Goal: Task Accomplishment & Management: Manage account settings

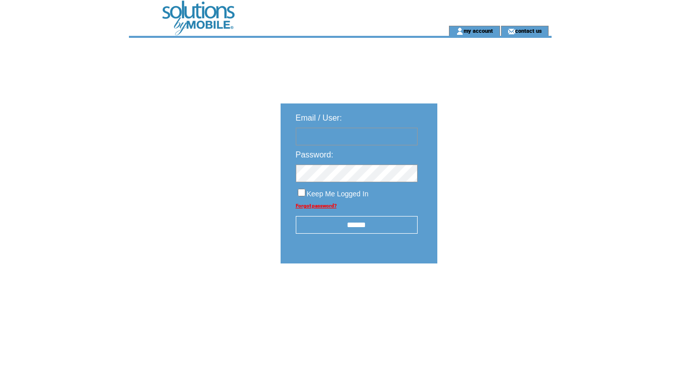
type input "********"
click at [381, 225] on input "******" at bounding box center [357, 225] width 122 height 18
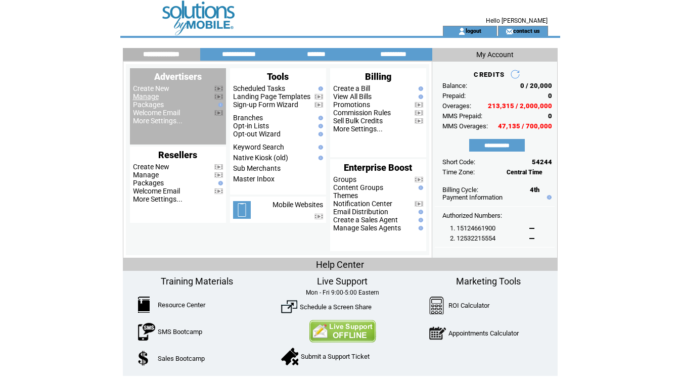
click at [145, 97] on link "Manage" at bounding box center [146, 96] width 26 height 8
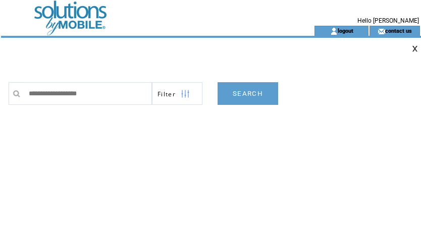
drag, startPoint x: 295, startPoint y: 152, endPoint x: 159, endPoint y: 115, distance: 141.0
click at [291, 150] on td "**********" at bounding box center [216, 173] width 415 height 202
click at [101, 92] on input "text" at bounding box center [88, 93] width 128 height 23
paste input "**********"
type input "**********"
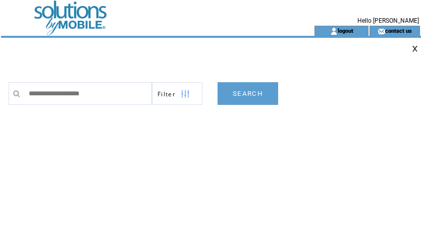
click at [249, 91] on link "SEARCH" at bounding box center [248, 93] width 61 height 23
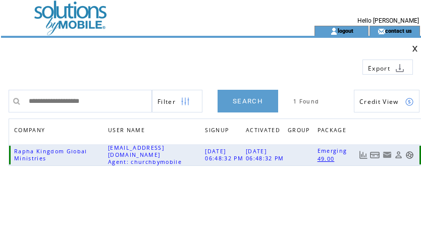
click at [378, 157] on link at bounding box center [375, 155] width 10 height 9
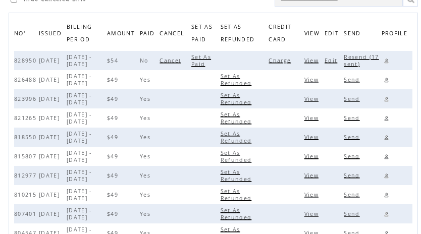
scroll to position [117, 0]
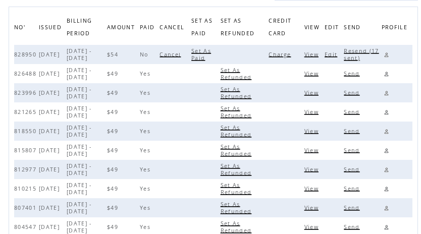
click at [318, 75] on span "View" at bounding box center [313, 73] width 17 height 7
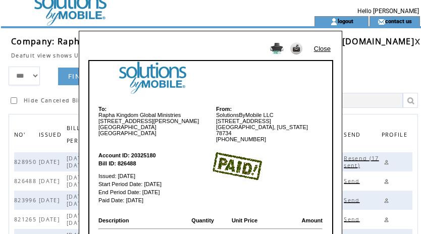
scroll to position [0, 0]
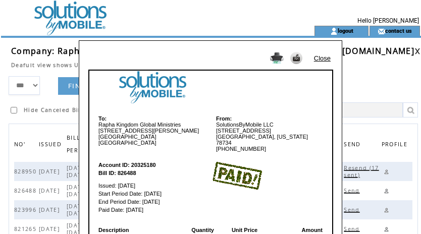
click at [319, 58] on link "Close" at bounding box center [322, 59] width 17 height 8
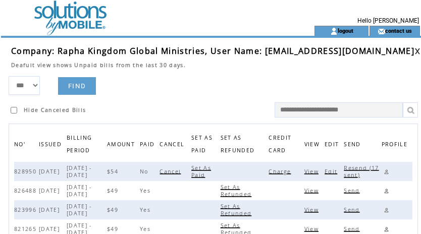
click at [389, 171] on link at bounding box center [387, 172] width 10 height 10
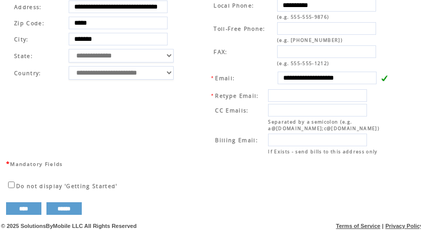
scroll to position [411, 0]
drag, startPoint x: 279, startPoint y: 70, endPoint x: 404, endPoint y: 70, distance: 125.3
click at [194, 88] on td "**********" at bounding box center [297, 70] width 206 height 178
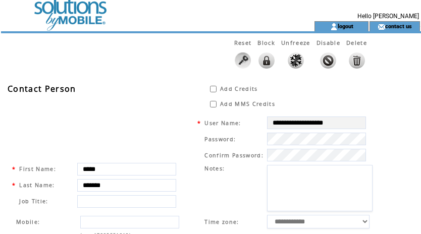
scroll to position [0, 0]
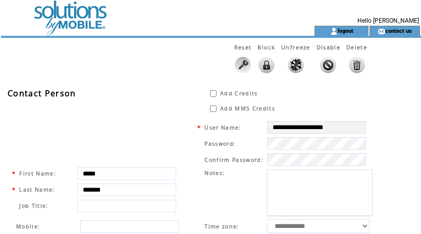
click at [68, 18] on td at bounding box center [139, 13] width 277 height 26
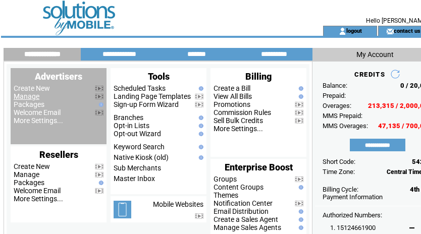
click at [28, 98] on link "Manage" at bounding box center [27, 96] width 26 height 8
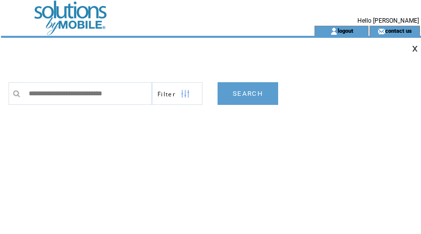
type input "**********"
click at [252, 97] on link "SEARCH" at bounding box center [248, 93] width 61 height 23
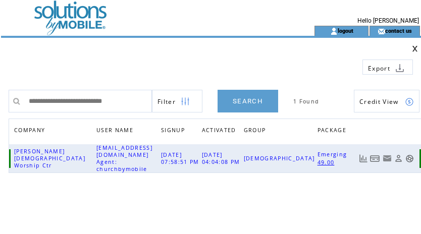
click at [378, 155] on link at bounding box center [375, 159] width 10 height 9
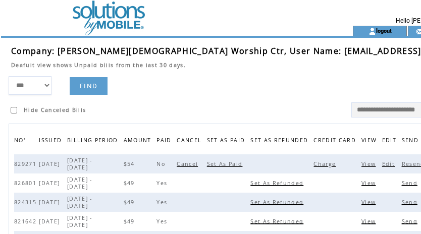
click at [314, 168] on span "Charge" at bounding box center [326, 164] width 25 height 7
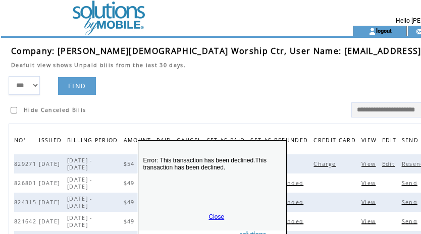
click at [213, 214] on link "Close" at bounding box center [217, 217] width 16 height 7
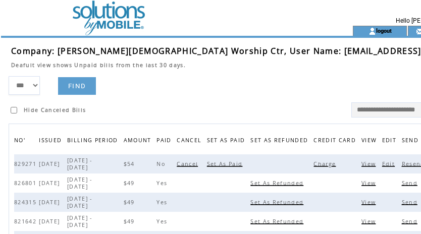
click at [362, 168] on span "View" at bounding box center [370, 164] width 17 height 7
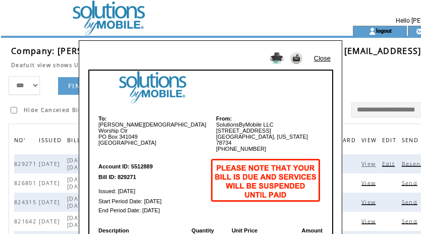
click at [325, 60] on link "Close" at bounding box center [322, 59] width 17 height 8
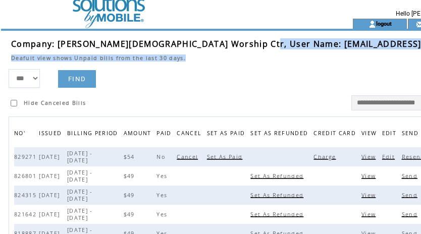
scroll to position [11, 0]
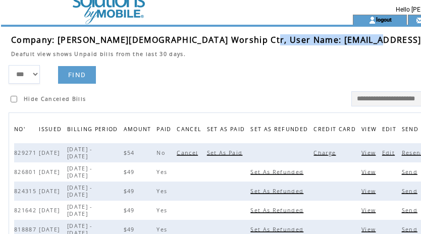
drag, startPoint x: 246, startPoint y: 53, endPoint x: 355, endPoint y: 39, distance: 110.0
click at [355, 39] on span "Company: Christ Fellowship Worship Ctr, User Name: cfellowship1@yahoo.com" at bounding box center [252, 39] width 483 height 11
copy span "cfellowship1@yahoo.com"
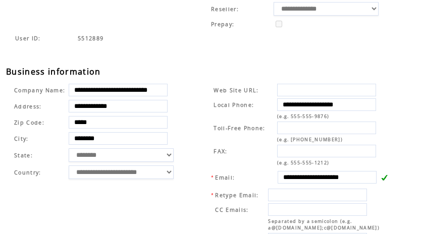
scroll to position [411, 0]
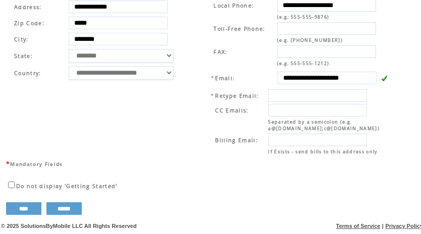
click at [204, 44] on td "**********" at bounding box center [297, 70] width 206 height 178
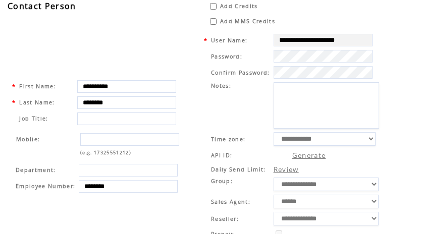
scroll to position [0, 0]
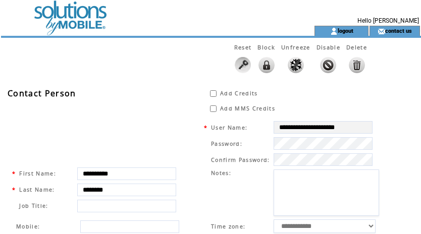
click at [66, 19] on td at bounding box center [139, 13] width 277 height 26
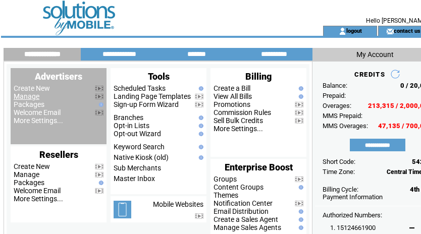
click at [23, 100] on link "Manage" at bounding box center [27, 96] width 26 height 8
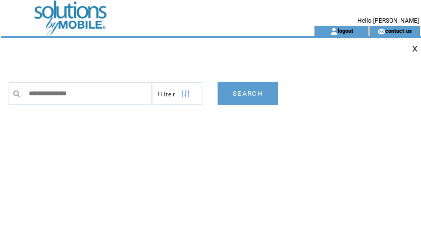
type input "**********"
click at [242, 91] on link "SEARCH" at bounding box center [248, 93] width 61 height 23
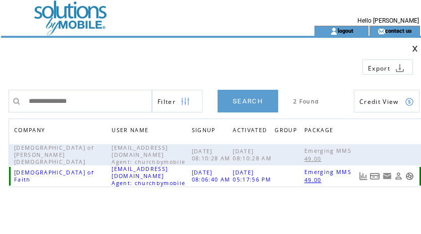
click at [373, 177] on link at bounding box center [375, 176] width 10 height 9
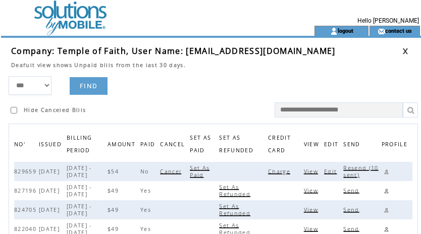
click at [281, 172] on span "Charge" at bounding box center [280, 171] width 25 height 7
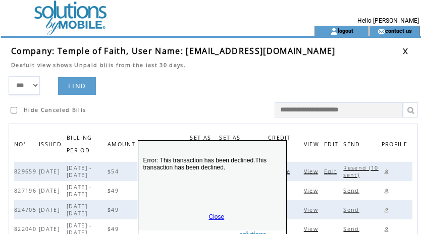
click at [219, 216] on link "Close" at bounding box center [217, 217] width 16 height 7
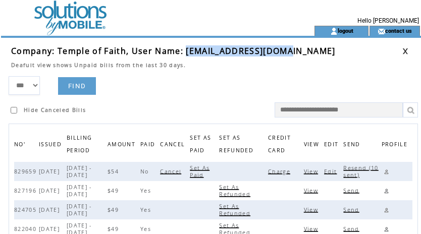
drag, startPoint x: 185, startPoint y: 52, endPoint x: 299, endPoint y: 56, distance: 113.8
click at [299, 56] on td "Company: Temple of Faith, User Name: tofaugusta@gmail.com" at bounding box center [207, 50] width 392 height 11
copy span "tofaugusta@gmail.com"
click at [388, 171] on link at bounding box center [387, 172] width 10 height 10
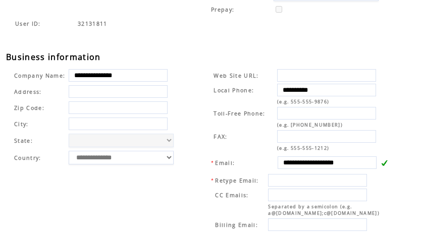
scroll to position [312, 0]
drag, startPoint x: 179, startPoint y: 65, endPoint x: 271, endPoint y: 93, distance: 96.4
click at [181, 65] on div "**********" at bounding box center [217, 36] width 422 height 527
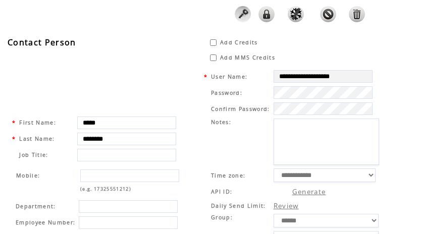
scroll to position [0, 0]
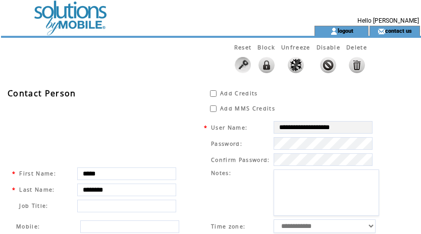
click at [60, 16] on td at bounding box center [139, 13] width 277 height 26
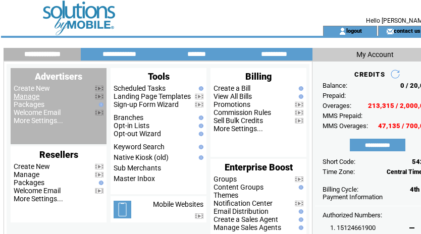
click at [23, 97] on link "Manage" at bounding box center [27, 96] width 26 height 8
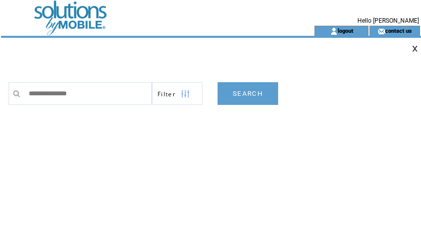
type input "**********"
click at [256, 92] on link "SEARCH" at bounding box center [248, 93] width 61 height 23
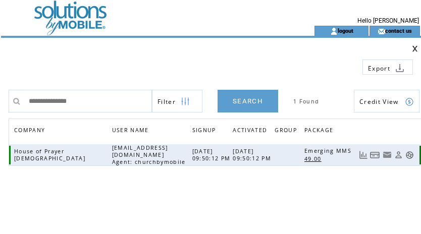
click at [374, 155] on link at bounding box center [375, 155] width 10 height 9
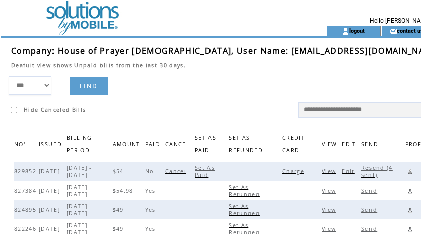
click at [286, 173] on span "Charge" at bounding box center [295, 171] width 25 height 7
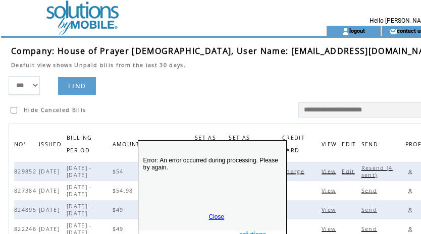
click at [219, 216] on link "Close" at bounding box center [217, 217] width 16 height 7
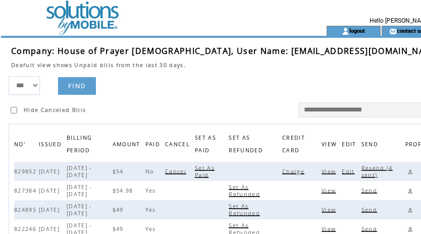
click at [291, 175] on span "Charge" at bounding box center [295, 171] width 25 height 7
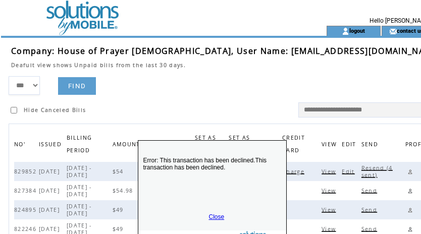
drag, startPoint x: 215, startPoint y: 217, endPoint x: 220, endPoint y: 210, distance: 8.7
click at [215, 215] on link "Close" at bounding box center [217, 217] width 16 height 7
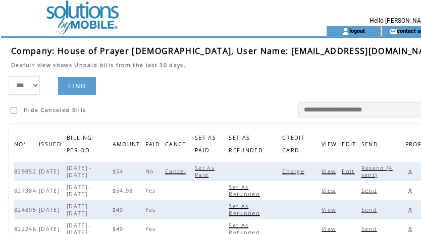
click at [362, 167] on span "Resend (4 sent)" at bounding box center [377, 172] width 31 height 14
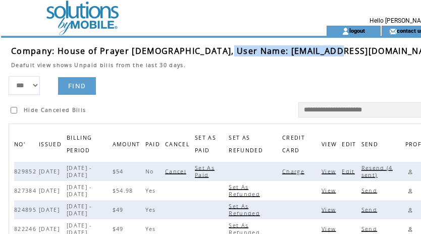
drag, startPoint x: 222, startPoint y: 51, endPoint x: 334, endPoint y: 50, distance: 111.7
click at [334, 50] on td "Company: House of Prayer Church, User Name: praygivelove@gmail.com" at bounding box center [226, 50] width 430 height 11
copy span "praygivelove@gmail.com"
click at [406, 172] on link at bounding box center [411, 172] width 10 height 10
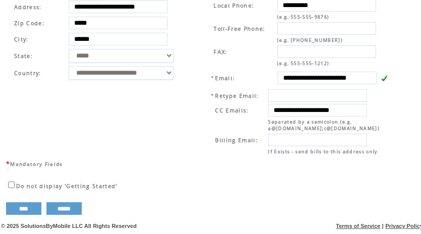
scroll to position [411, 0]
drag, startPoint x: 196, startPoint y: 74, endPoint x: 245, endPoint y: 85, distance: 50.4
click at [196, 74] on td "**********" at bounding box center [297, 70] width 206 height 178
drag, startPoint x: 279, startPoint y: 73, endPoint x: 404, endPoint y: 74, distance: 124.8
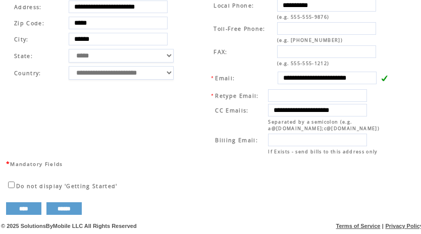
click at [184, 80] on td "**********" at bounding box center [99, 70] width 185 height 178
click at [199, 82] on td "**********" at bounding box center [297, 70] width 206 height 178
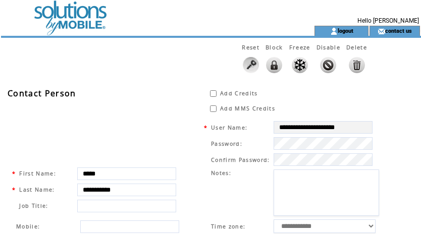
click at [69, 15] on td at bounding box center [139, 13] width 277 height 26
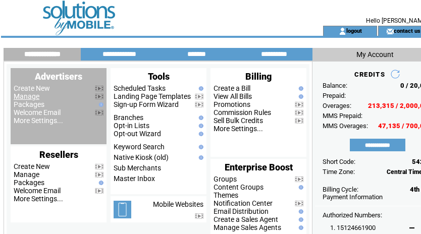
click at [19, 96] on link "Manage" at bounding box center [27, 96] width 26 height 8
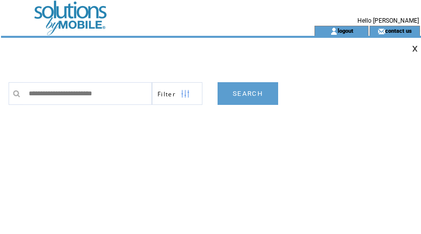
type input "**********"
click at [253, 91] on link "SEARCH" at bounding box center [248, 93] width 61 height 23
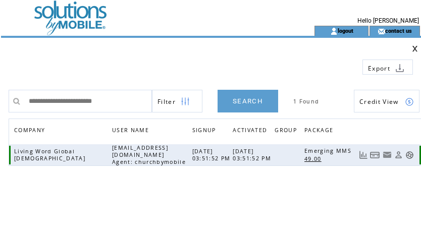
click at [375, 157] on link at bounding box center [375, 155] width 10 height 9
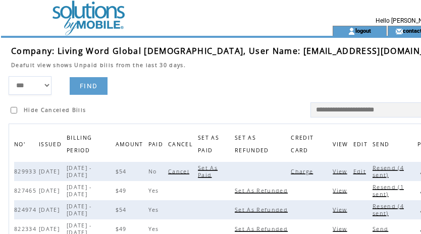
click at [291, 171] on span "Charge" at bounding box center [303, 171] width 25 height 7
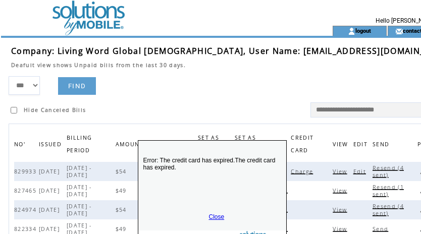
click at [212, 218] on link "Close" at bounding box center [217, 217] width 16 height 7
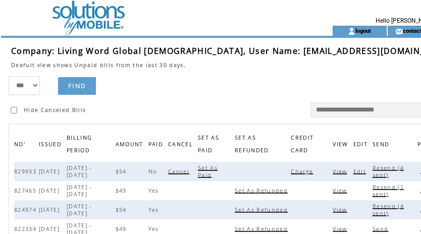
click at [373, 172] on span "Resend (4 sent)" at bounding box center [388, 172] width 31 height 14
drag, startPoint x: 234, startPoint y: 51, endPoint x: 328, endPoint y: 55, distance: 94.6
click at [328, 55] on td "Company: Living Word Global Church, User Name: dmtgman@gmail.com" at bounding box center [232, 50] width 442 height 11
copy span "dmtgman@gmail.com"
click at [418, 170] on link at bounding box center [423, 172] width 10 height 10
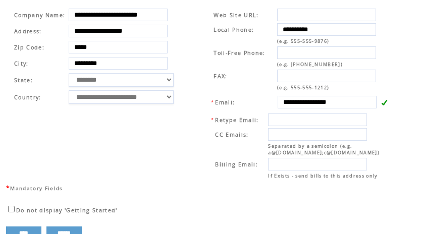
scroll to position [411, 0]
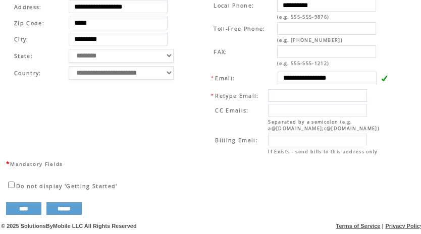
click at [197, 78] on td "**********" at bounding box center [297, 70] width 206 height 178
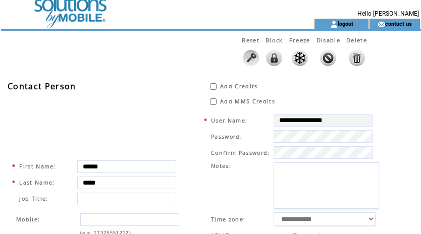
scroll to position [0, 0]
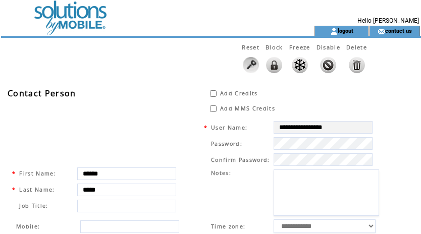
click at [80, 12] on td at bounding box center [139, 13] width 277 height 26
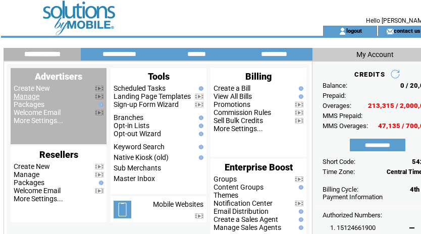
click at [27, 98] on link "Manage" at bounding box center [27, 96] width 26 height 8
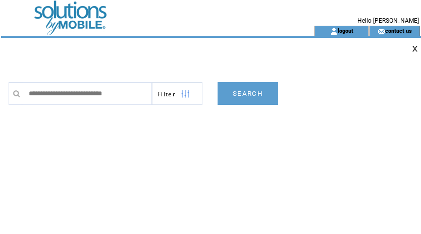
type input "**********"
click at [242, 96] on link "SEARCH" at bounding box center [248, 93] width 61 height 23
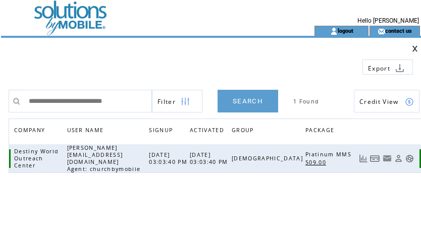
click at [376, 155] on link at bounding box center [375, 159] width 10 height 9
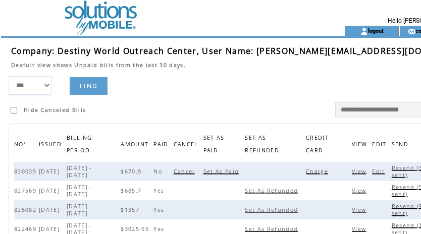
click at [306, 172] on span "Charge" at bounding box center [318, 171] width 25 height 7
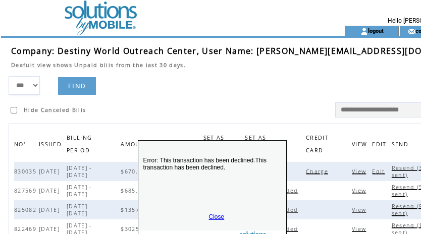
click at [214, 214] on link "Close" at bounding box center [217, 217] width 16 height 7
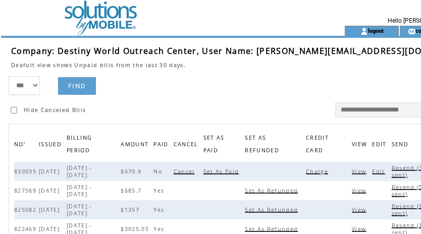
click at [392, 165] on span "Resend (3 sent)" at bounding box center [407, 172] width 31 height 14
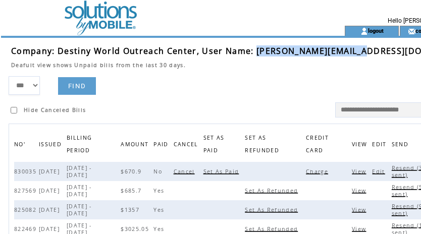
drag, startPoint x: 255, startPoint y: 54, endPoint x: 367, endPoint y: 54, distance: 112.2
click at [367, 54] on td "Company: Destiny World Outreach Center, User Name: andres@destinywoc.com" at bounding box center [244, 50] width 467 height 11
copy span "andres@destinywoc.com"
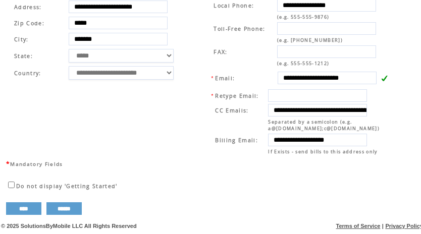
scroll to position [407, 0]
drag, startPoint x: 201, startPoint y: 83, endPoint x: 249, endPoint y: 82, distance: 48.0
click at [201, 83] on td "**********" at bounding box center [297, 70] width 206 height 178
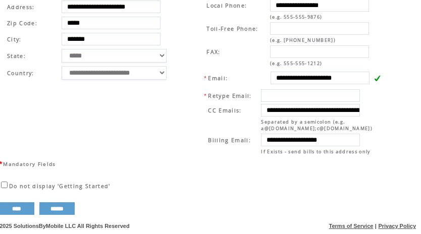
drag, startPoint x: 283, startPoint y: 75, endPoint x: 427, endPoint y: 74, distance: 143.5
drag, startPoint x: 164, startPoint y: 106, endPoint x: 185, endPoint y: 97, distance: 22.6
click at [169, 97] on td "**********" at bounding box center [92, 70] width 185 height 178
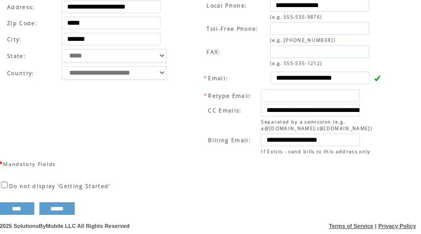
scroll to position [0, 108]
drag, startPoint x: 276, startPoint y: 107, endPoint x: 392, endPoint y: 110, distance: 115.8
click at [392, 110] on table "**********" at bounding box center [196, 69] width 394 height 182
drag, startPoint x: 145, startPoint y: 89, endPoint x: 221, endPoint y: 119, distance: 81.9
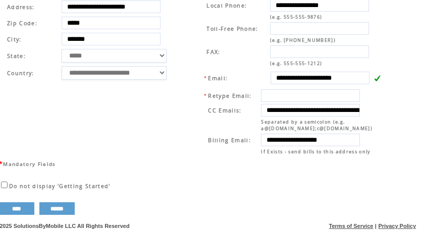
click at [150, 90] on td "**********" at bounding box center [92, 70] width 185 height 178
drag, startPoint x: 275, startPoint y: 138, endPoint x: 382, endPoint y: 138, distance: 106.1
click at [382, 138] on td "**********" at bounding box center [293, 122] width 183 height 70
click at [194, 86] on td "**********" at bounding box center [289, 70] width 206 height 178
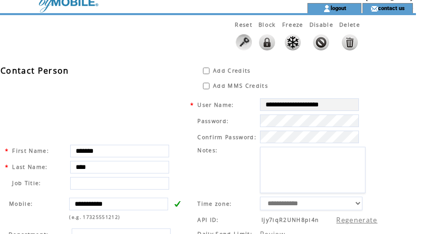
scroll to position [0, 7]
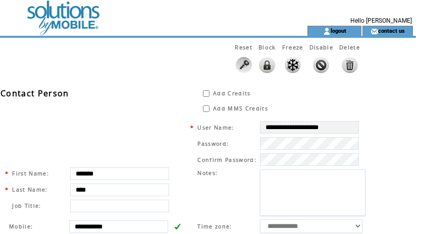
click at [48, 17] on td at bounding box center [132, 13] width 277 height 26
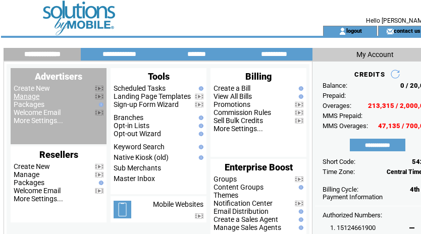
click at [24, 99] on link "Manage" at bounding box center [27, 96] width 26 height 8
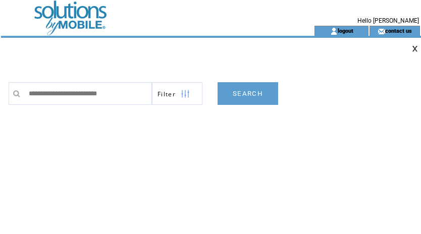
type input "**********"
click at [236, 91] on link "SEARCH" at bounding box center [248, 93] width 61 height 23
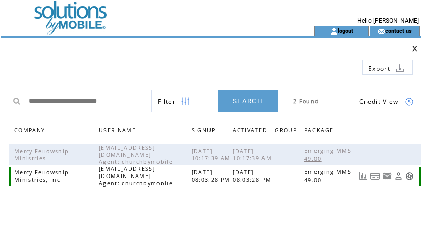
click at [375, 180] on link at bounding box center [375, 176] width 10 height 9
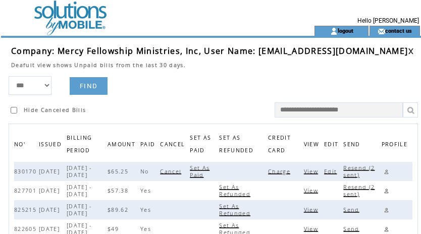
click at [293, 172] on span "Charge" at bounding box center [280, 171] width 25 height 7
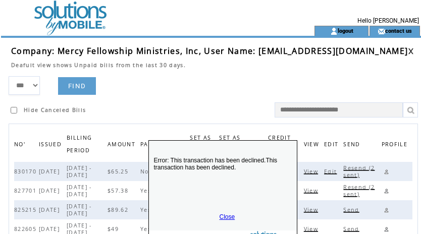
click at [227, 218] on link "Close" at bounding box center [228, 217] width 16 height 7
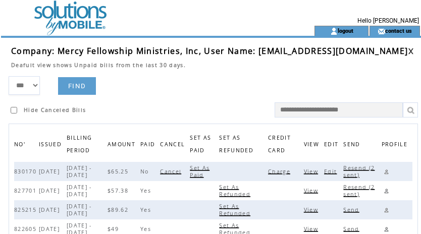
click at [372, 169] on span "Resend (2 sent)" at bounding box center [359, 172] width 31 height 14
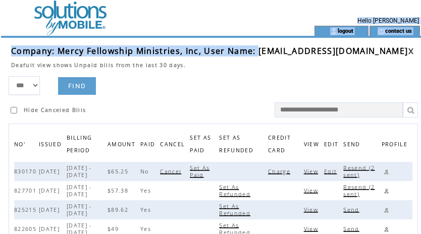
scroll to position [0, 24]
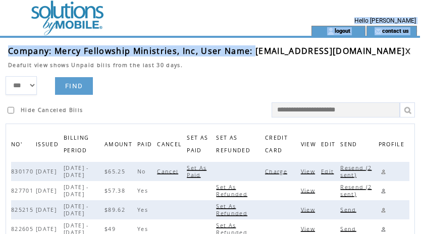
drag, startPoint x: 257, startPoint y: 52, endPoint x: 410, endPoint y: 52, distance: 153.6
click at [405, 52] on span "Company: Mercy Fellowship Ministries, Inc, User Name: mercyfellowshipministries…" at bounding box center [206, 50] width 397 height 11
copy span "mercyfellowshipministriesinc@gmail.com"
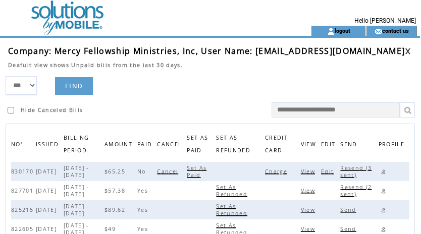
click at [233, 74] on td at bounding box center [206, 73] width 397 height 8
click at [385, 173] on link at bounding box center [384, 172] width 10 height 10
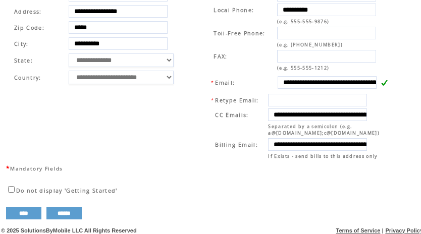
scroll to position [411, 0]
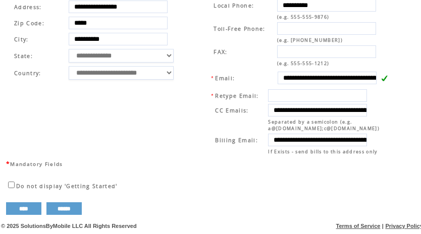
click at [194, 90] on td "**********" at bounding box center [297, 70] width 206 height 178
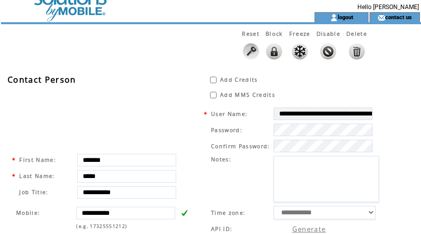
scroll to position [0, 0]
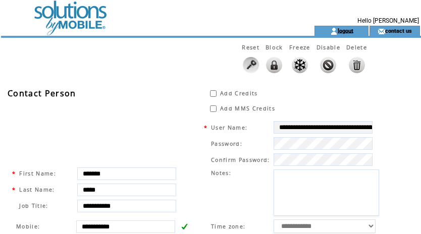
click at [342, 29] on link "logout" at bounding box center [346, 30] width 16 height 7
